Goal: Submit feedback/report problem

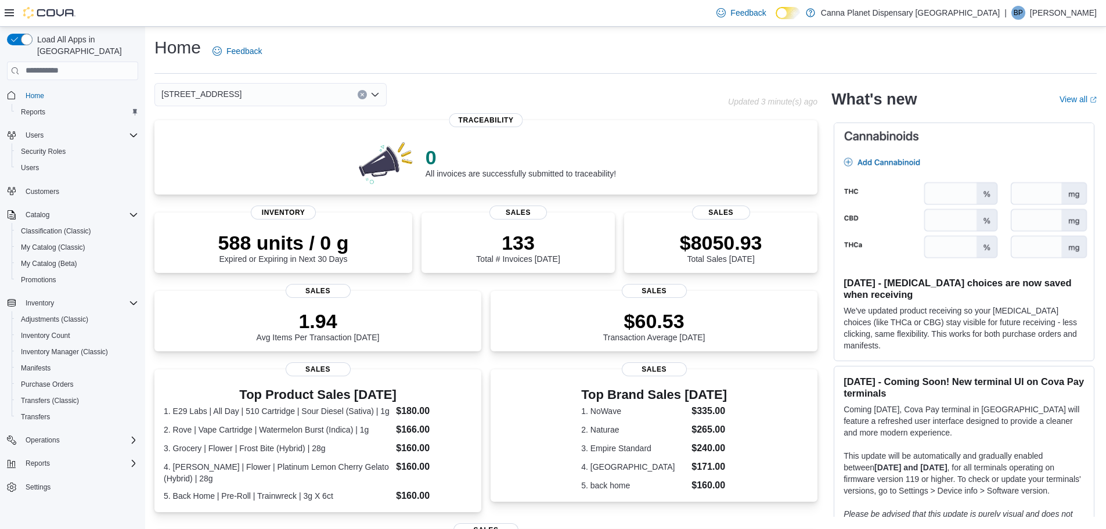
click at [623, 60] on div "Home Feedback" at bounding box center [625, 51] width 942 height 30
